Goal: Information Seeking & Learning: Learn about a topic

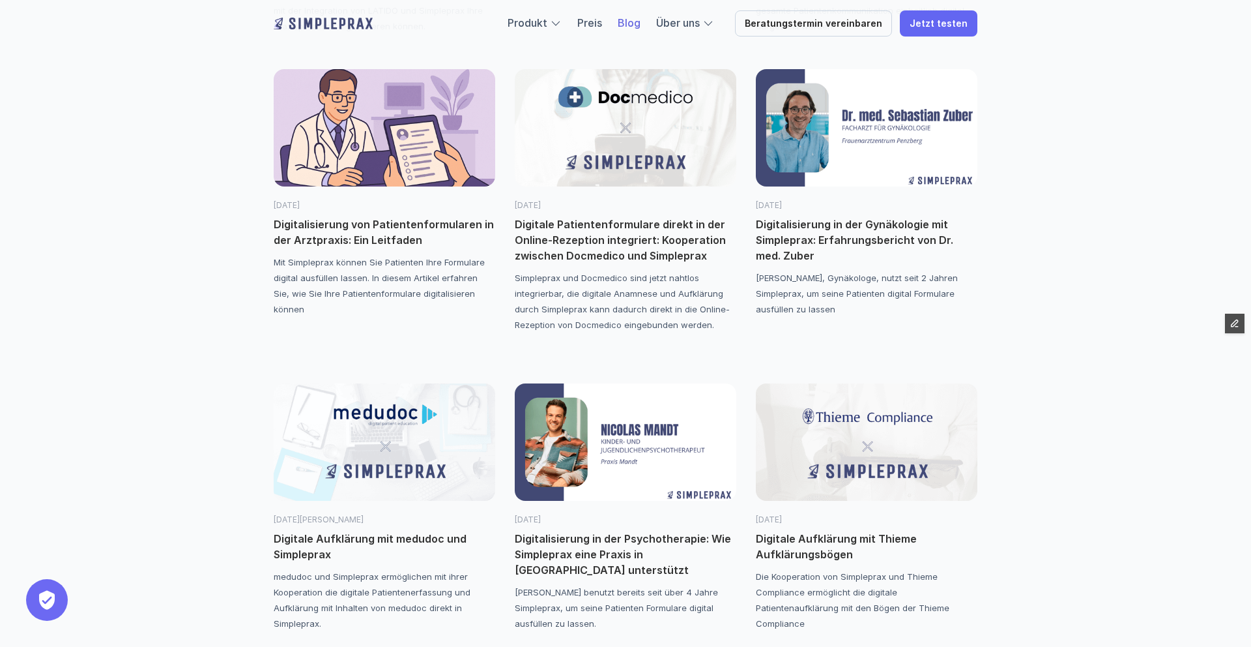
scroll to position [1090, 0]
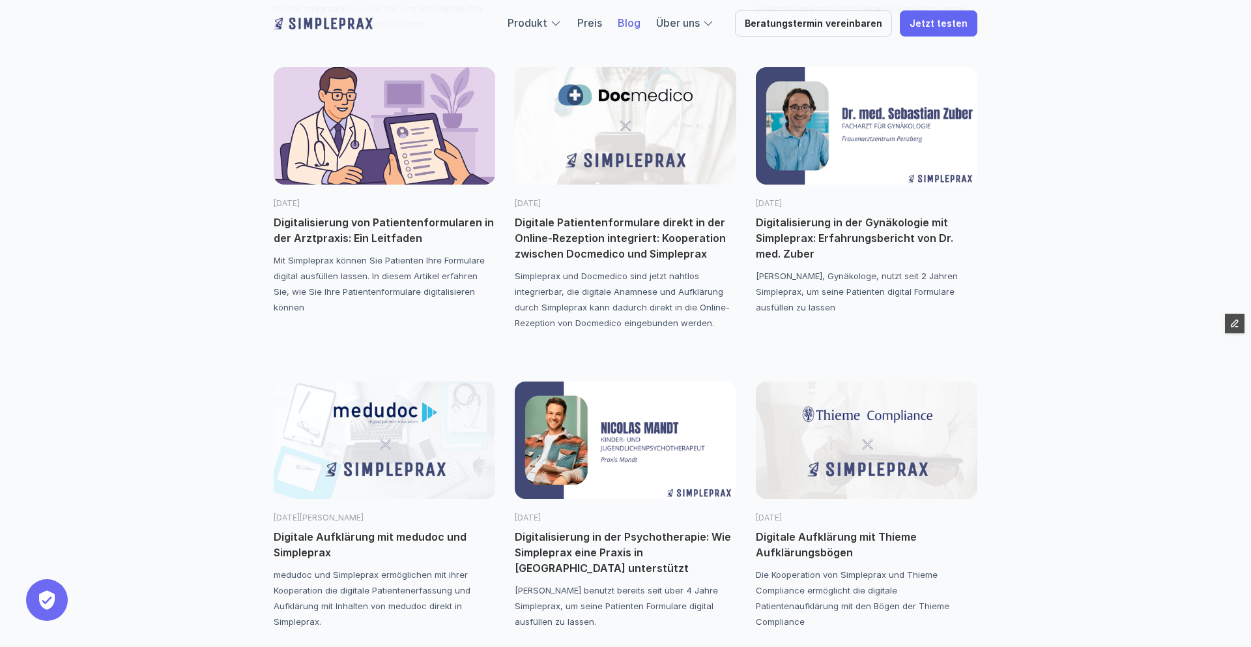
click at [390, 129] on img at bounding box center [385, 125] width 222 height 117
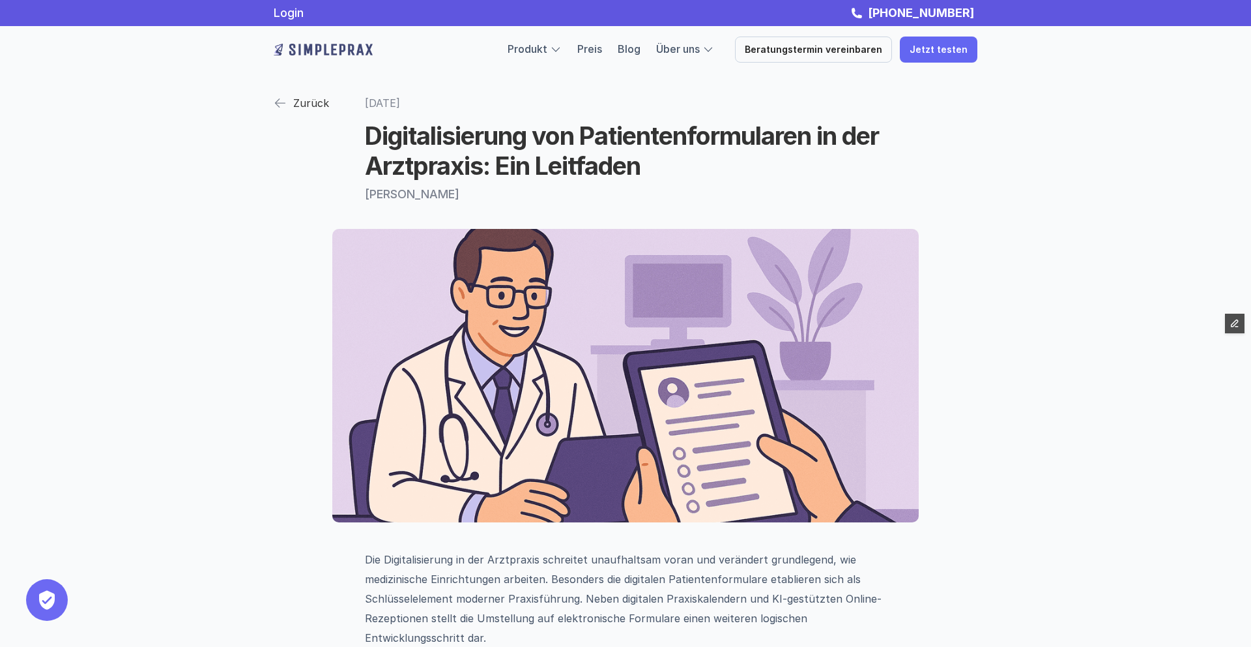
click at [282, 108] on img at bounding box center [280, 102] width 13 height 13
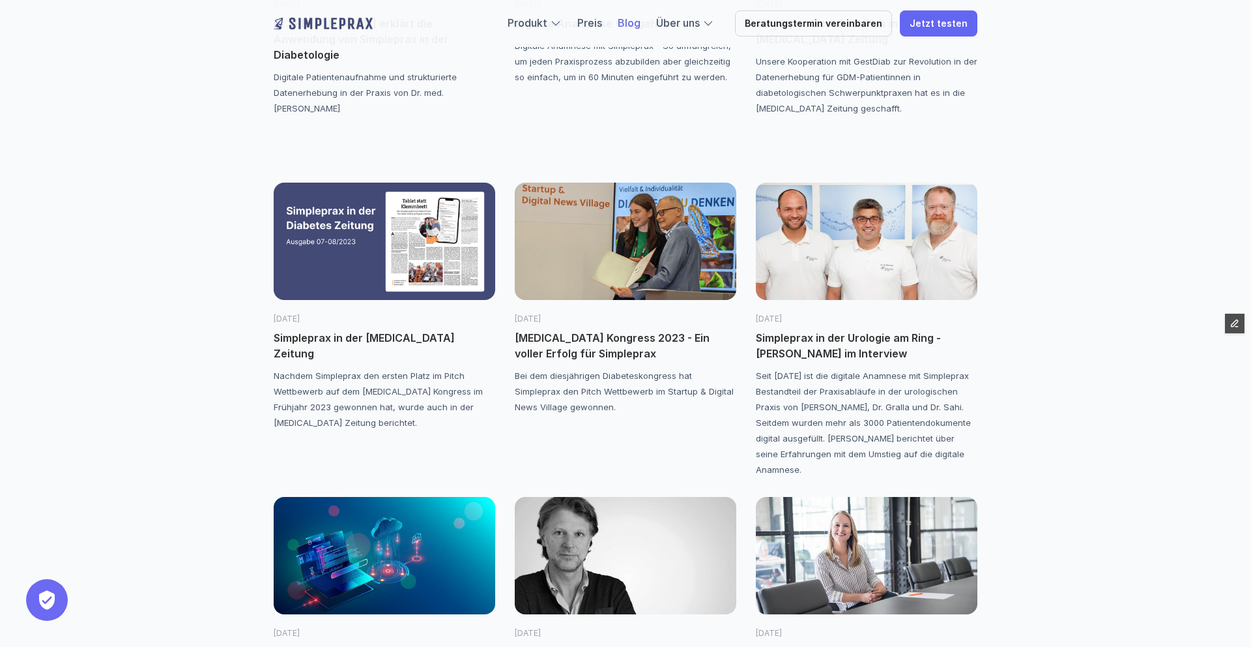
scroll to position [2232, 0]
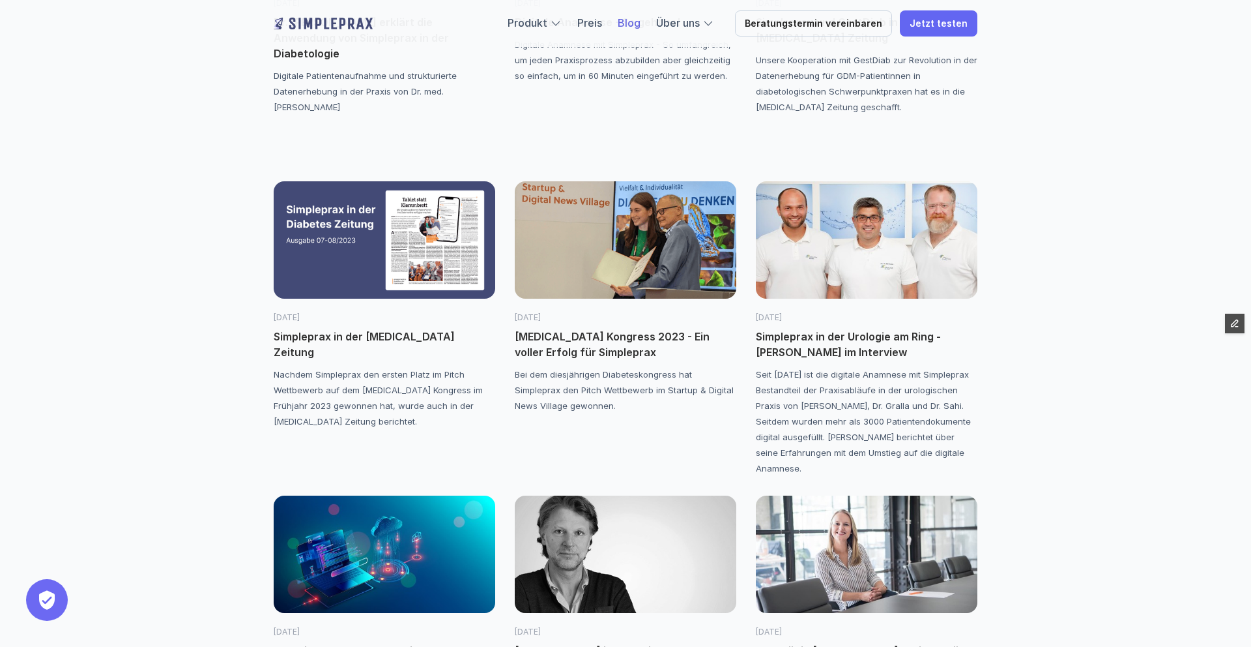
click at [648, 237] on img at bounding box center [626, 239] width 222 height 117
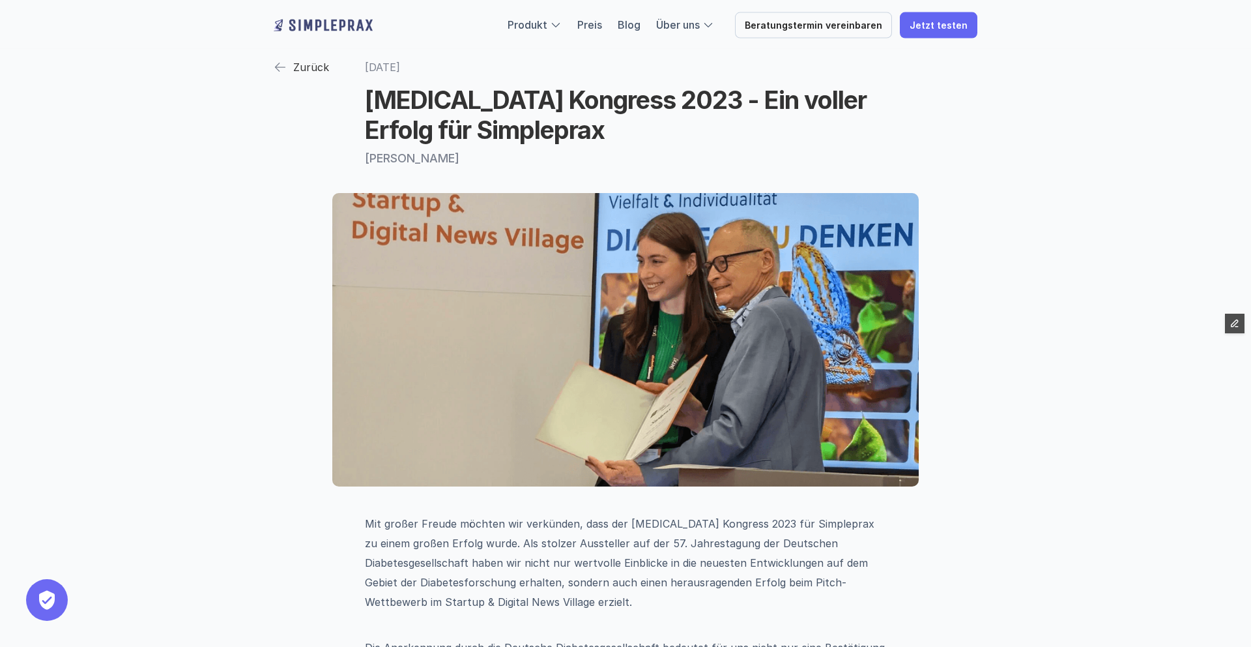
scroll to position [37, 0]
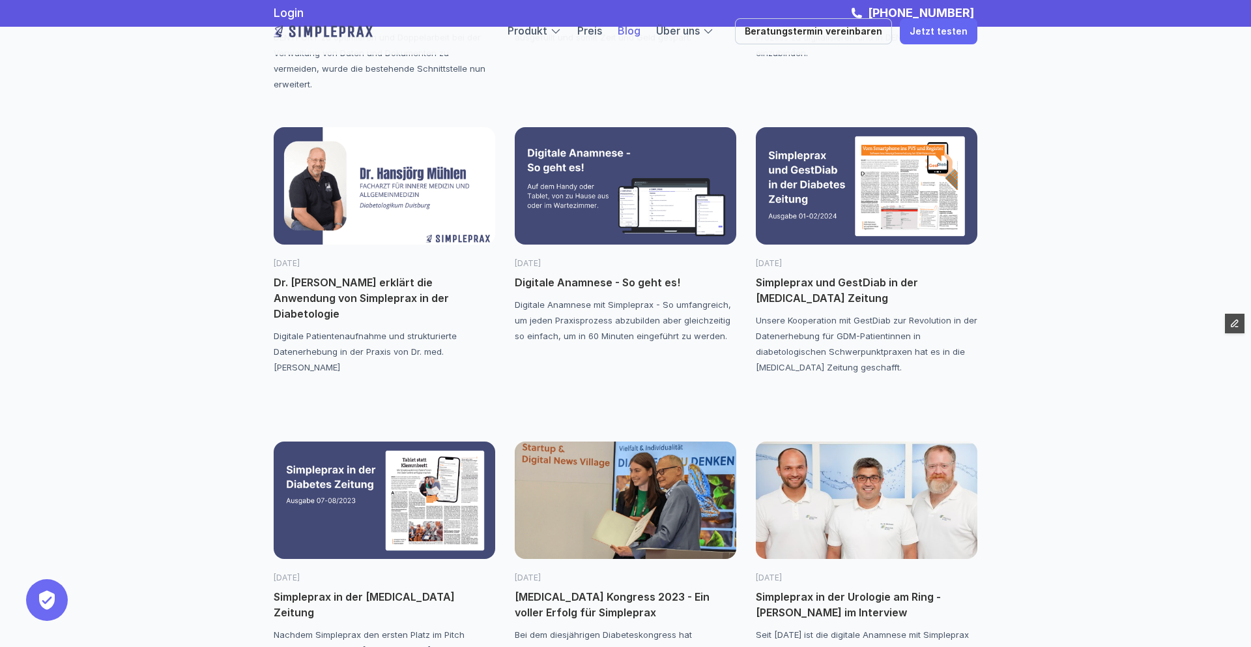
scroll to position [1951, 0]
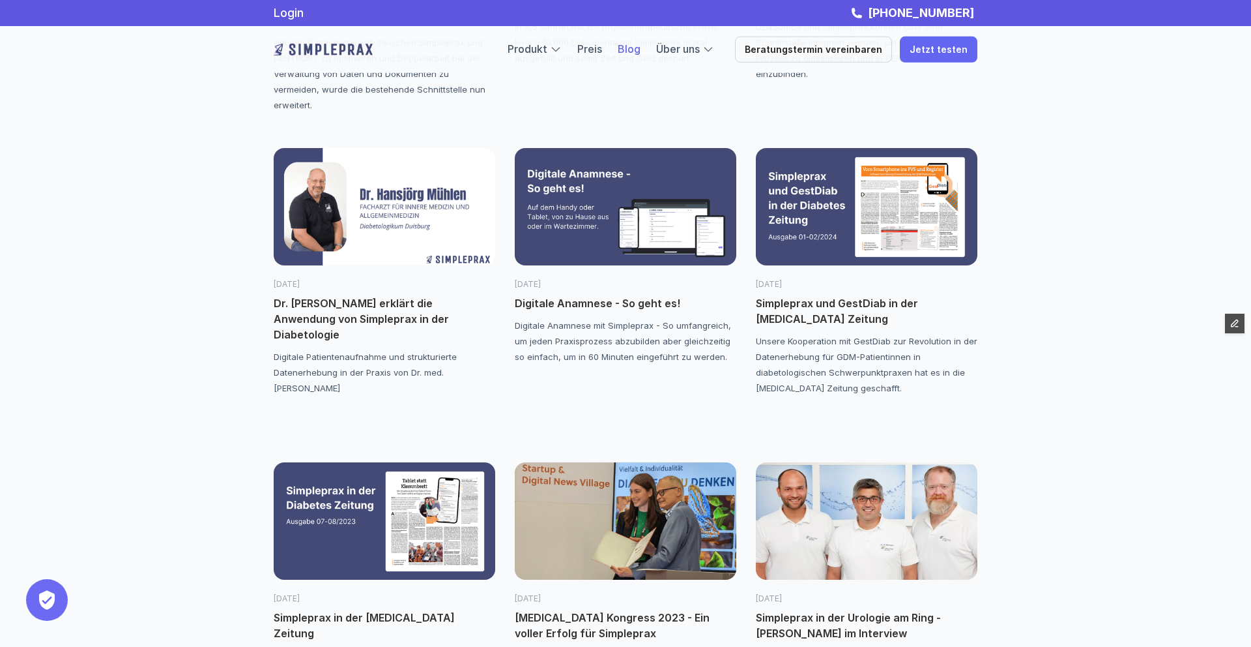
click at [627, 214] on img at bounding box center [626, 206] width 222 height 117
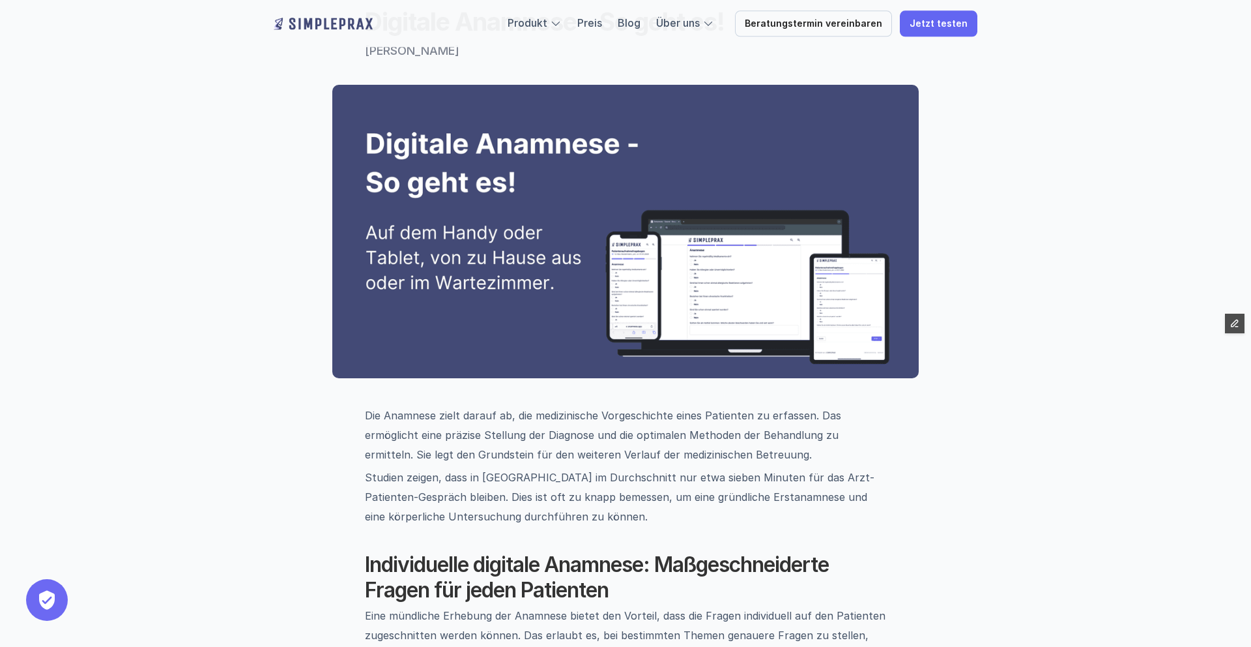
scroll to position [123, 0]
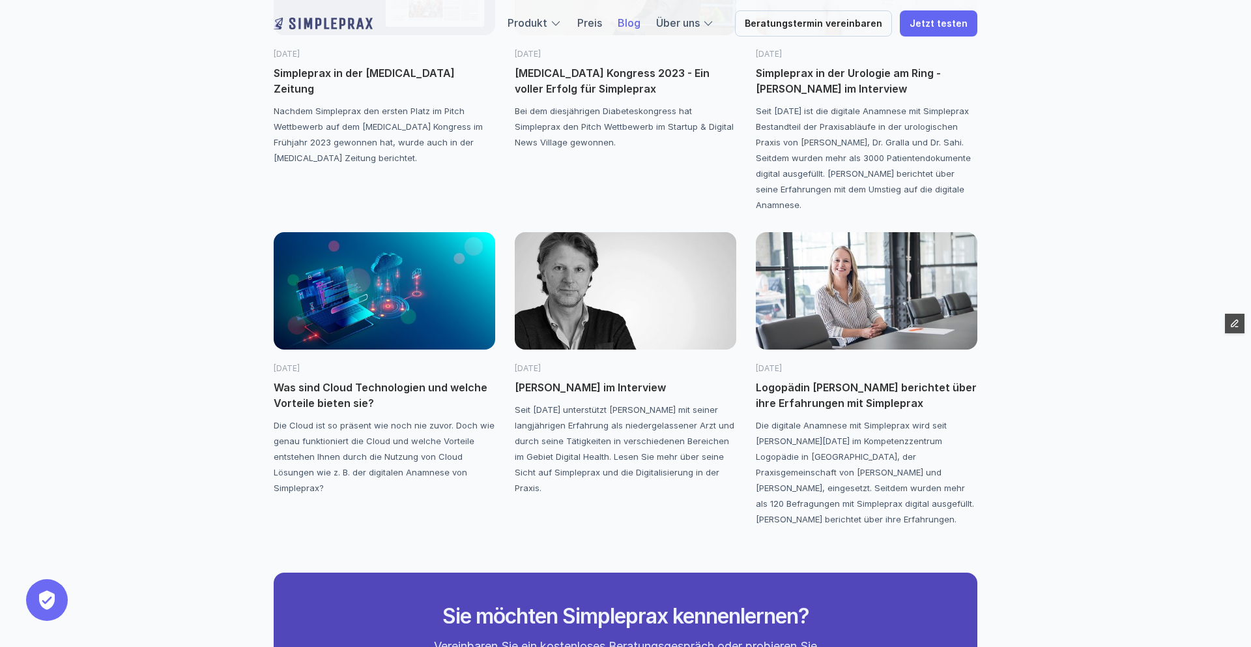
scroll to position [2497, 0]
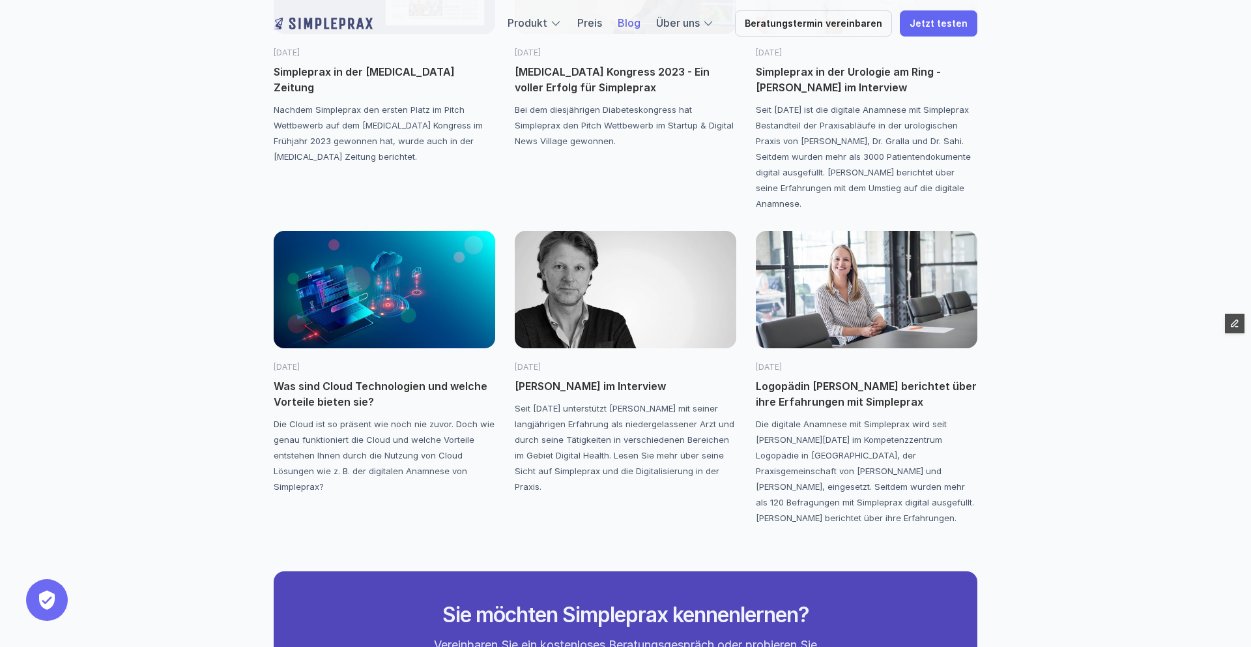
click at [383, 253] on img at bounding box center [385, 289] width 222 height 117
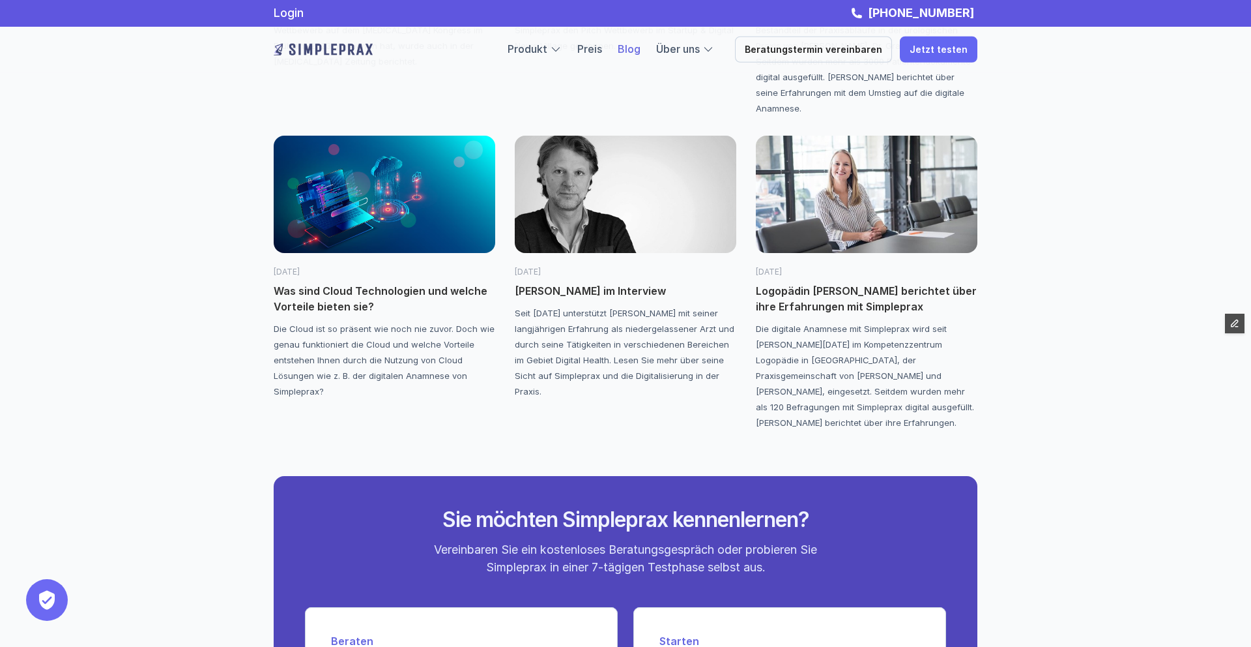
scroll to position [2590, 0]
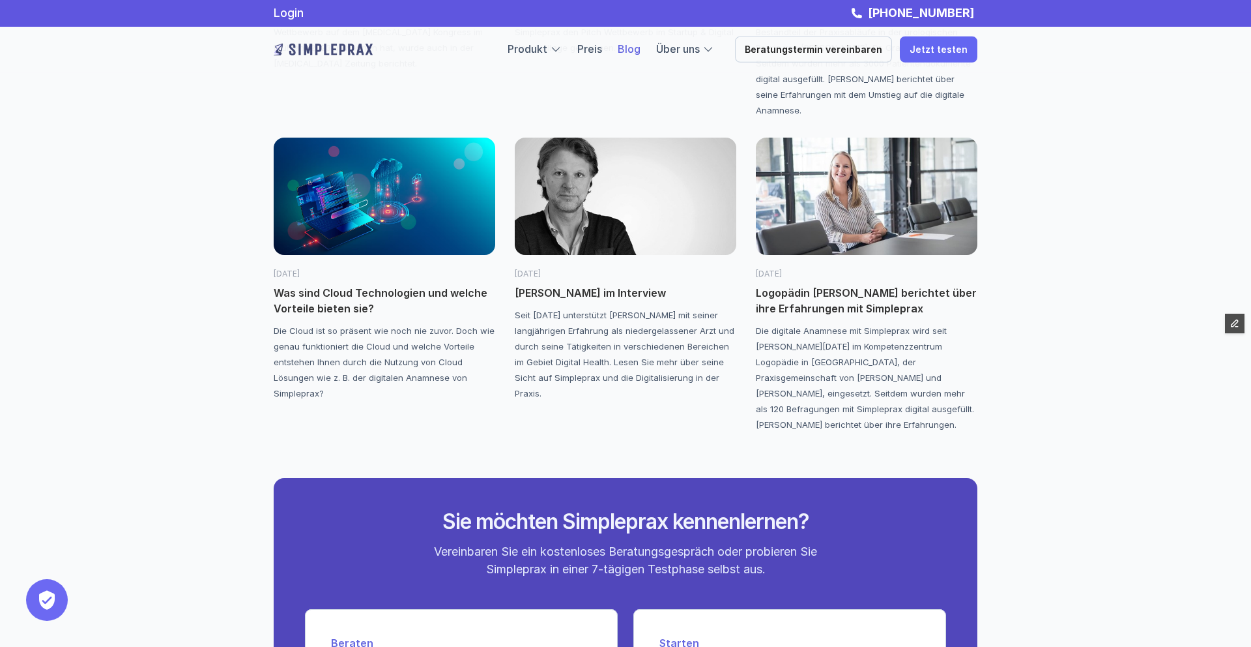
click at [337, 224] on img at bounding box center [385, 196] width 222 height 117
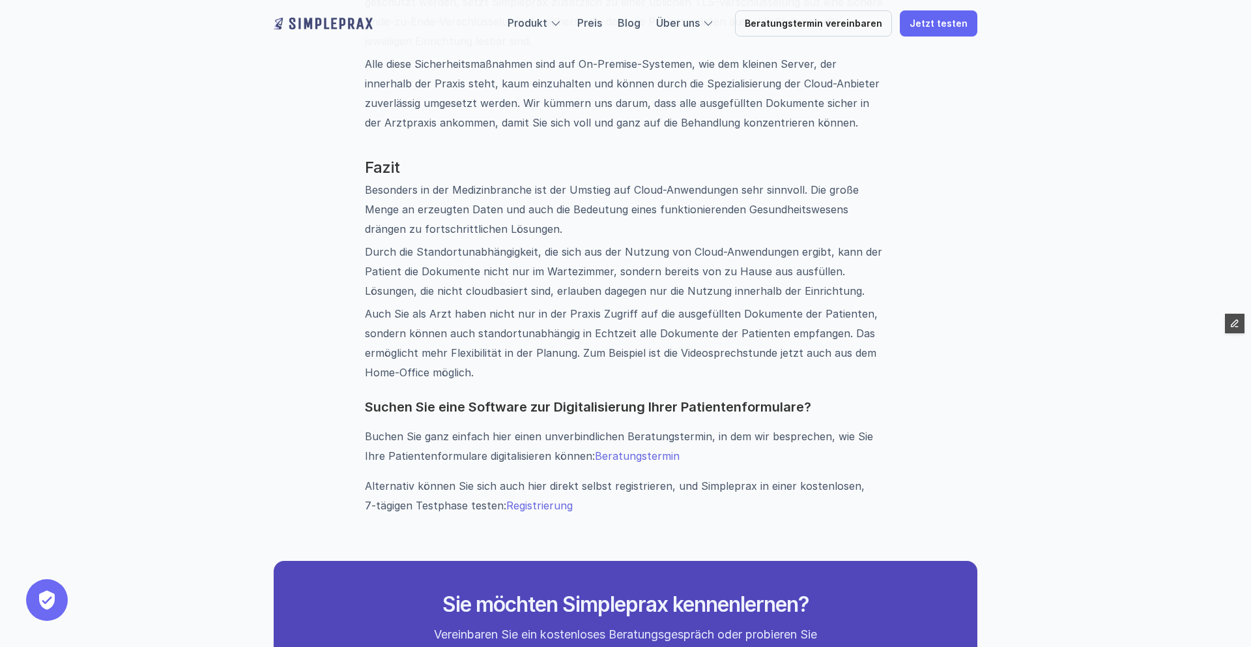
scroll to position [1478, 0]
